Goal: Information Seeking & Learning: Learn about a topic

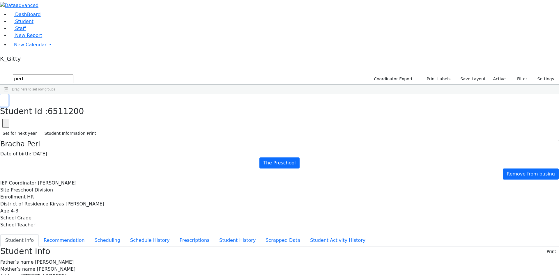
click at [8, 94] on button "button" at bounding box center [4, 100] width 8 height 12
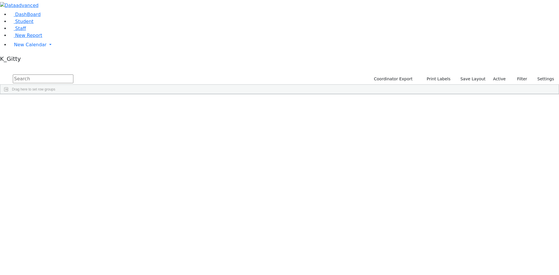
click at [73, 75] on input "text" at bounding box center [43, 79] width 61 height 9
type input "[PERSON_NAME]"
click at [0, 73] on button "submit" at bounding box center [5, 78] width 11 height 11
click at [111, 112] on div "[PERSON_NAME]" at bounding box center [92, 116] width 37 height 8
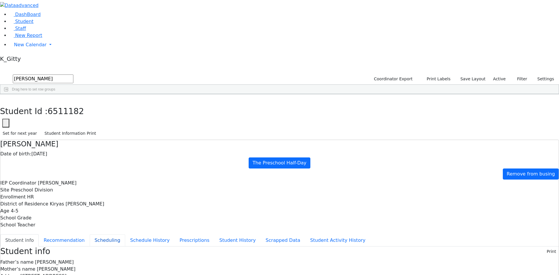
click at [125, 234] on button "Scheduling" at bounding box center [108, 240] width 36 height 12
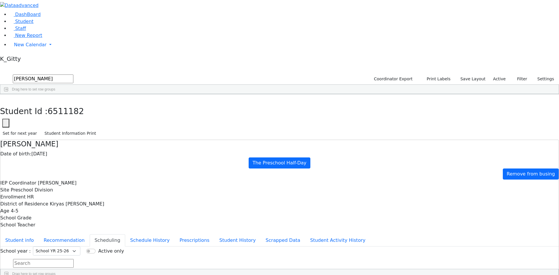
click at [76, 144] on div "6511177 [PERSON_NAME] [DATE] [GEOGRAPHIC_DATA][PERSON_NAME] DB Itinerant Girls …" at bounding box center [276, 124] width 552 height 41
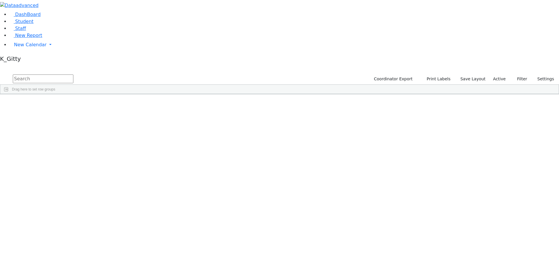
scroll to position [146, 0]
